Goal: Transaction & Acquisition: Purchase product/service

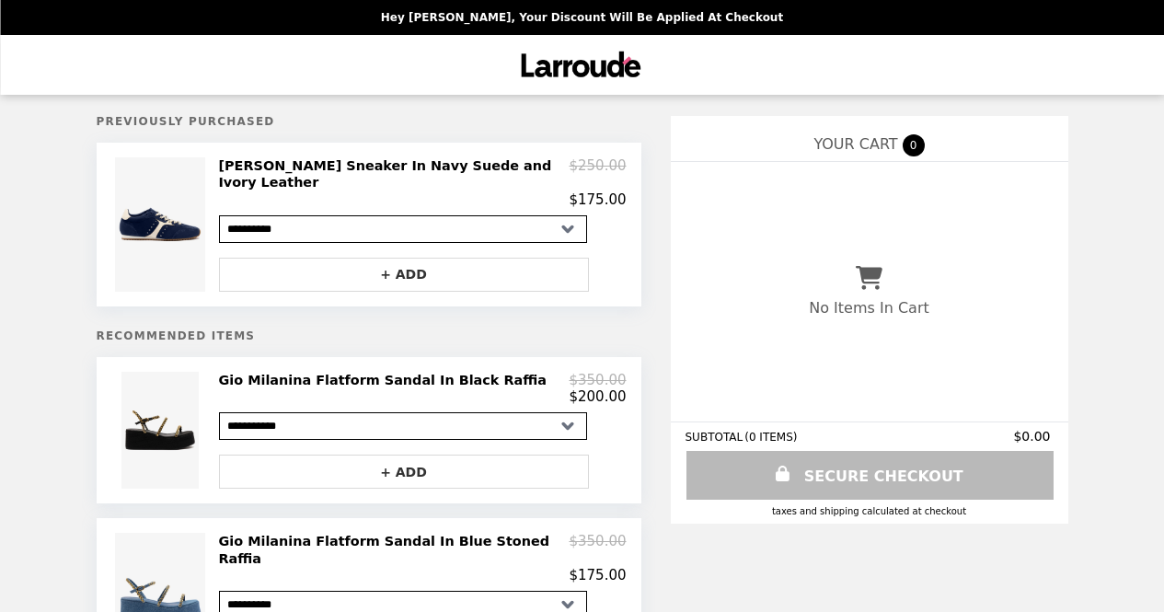
select select "**********"
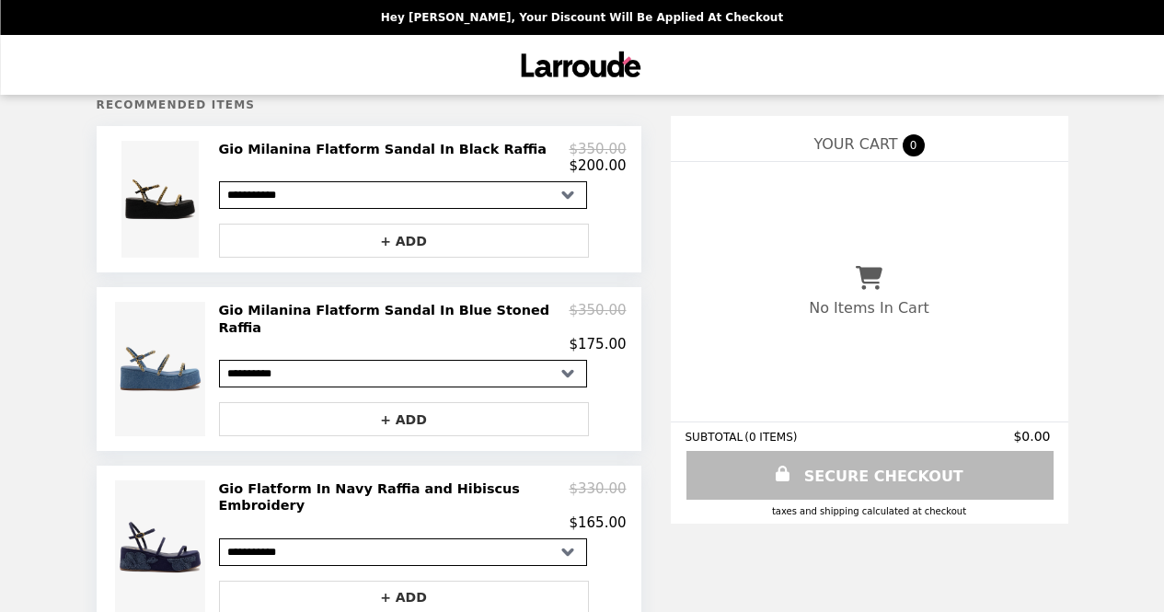
scroll to position [276, 0]
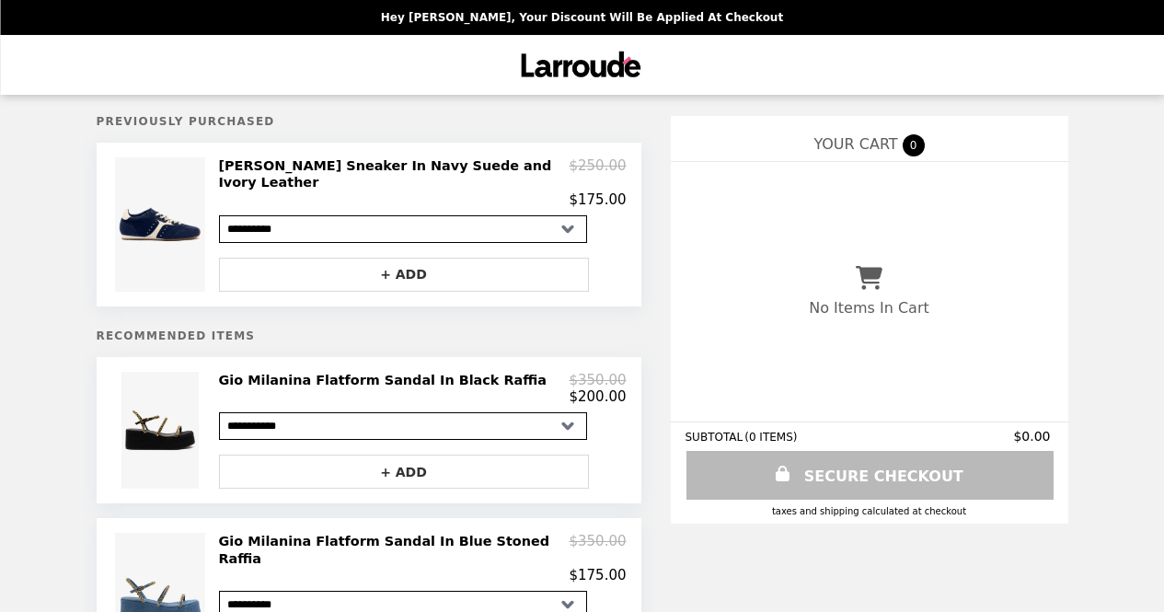
select select "**********"
